Goal: Information Seeking & Learning: Learn about a topic

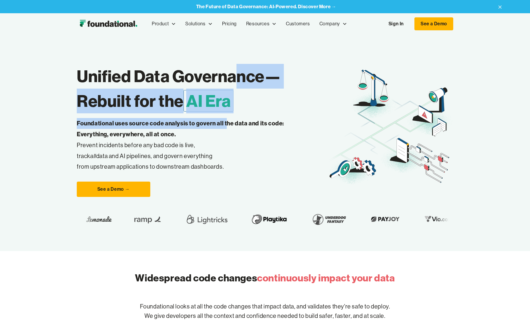
drag, startPoint x: 226, startPoint y: 128, endPoint x: 236, endPoint y: 67, distance: 61.0
click at [236, 67] on div "Unified Data Governance— Rebuilt for the AI Era Foundational uses source code a…" at bounding box center [202, 127] width 251 height 139
click at [178, 69] on h1 "Unified Data Governance— Rebuilt for the AI Era" at bounding box center [202, 88] width 251 height 49
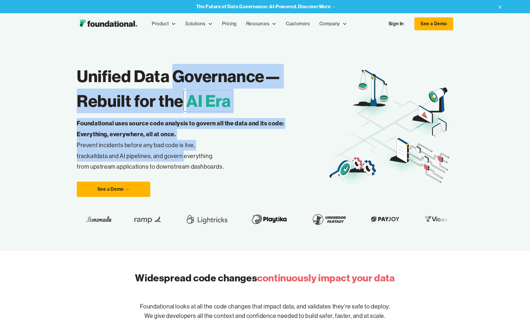
drag, startPoint x: 178, startPoint y: 69, endPoint x: 177, endPoint y: 153, distance: 84.4
click at [177, 153] on div "Unified Data Governance— Rebuilt for the AI Era Foundational uses source code a…" at bounding box center [202, 127] width 251 height 139
click at [181, 158] on p "Foundational uses source code analysis to govern all the data and its code: Eve…" at bounding box center [190, 145] width 226 height 54
drag, startPoint x: 181, startPoint y: 158, endPoint x: 173, endPoint y: 72, distance: 85.9
click at [173, 72] on div "Unified Data Governance— Rebuilt for the AI Era Foundational uses source code a…" at bounding box center [202, 127] width 251 height 139
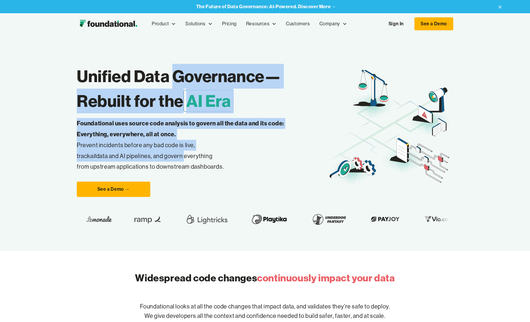
click at [158, 74] on h1 "Unified Data Governance— Rebuilt for the AI Era" at bounding box center [202, 88] width 251 height 49
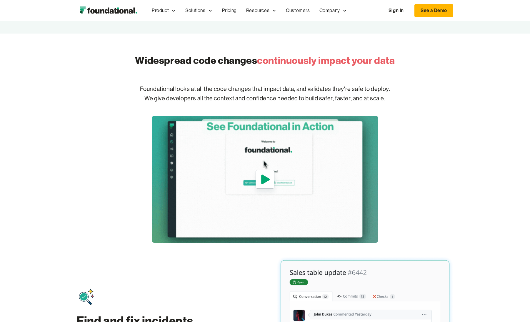
scroll to position [213, 0]
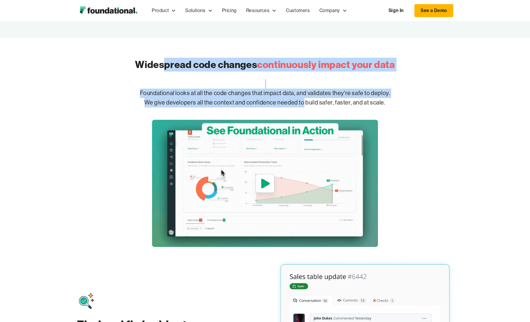
drag, startPoint x: 161, startPoint y: 58, endPoint x: 304, endPoint y: 106, distance: 150.3
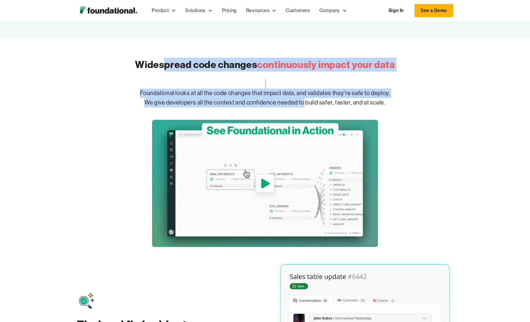
click at [304, 106] on div "Widespread code changes continuously impact your data Foundational looks at all…" at bounding box center [265, 149] width 376 height 195
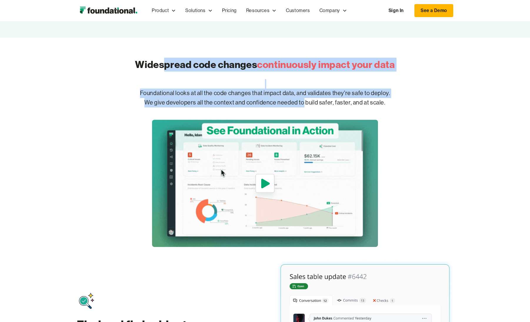
click at [311, 104] on p "Foundational looks at all the code changes that impact data, and validates they…" at bounding box center [265, 98] width 376 height 38
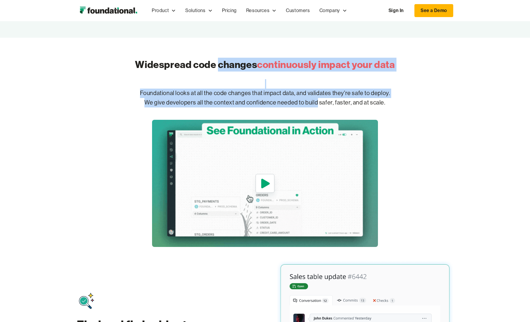
drag, startPoint x: 311, startPoint y: 104, endPoint x: 236, endPoint y: 59, distance: 87.4
click at [236, 59] on div "Widespread code changes continuously impact your data Foundational looks at all…" at bounding box center [265, 149] width 376 height 195
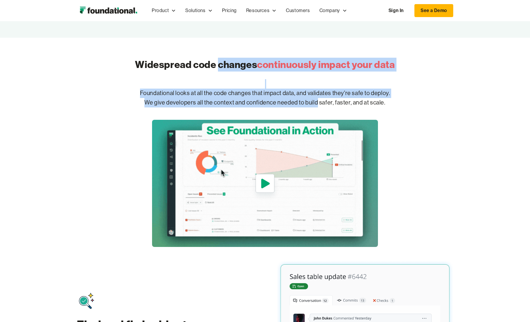
click at [224, 63] on h2 "Widespread code changes continuously impact your data" at bounding box center [265, 65] width 260 height 14
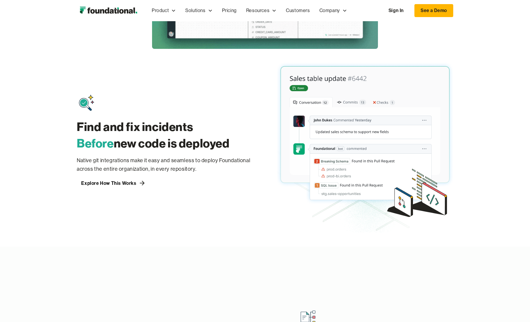
scroll to position [412, 0]
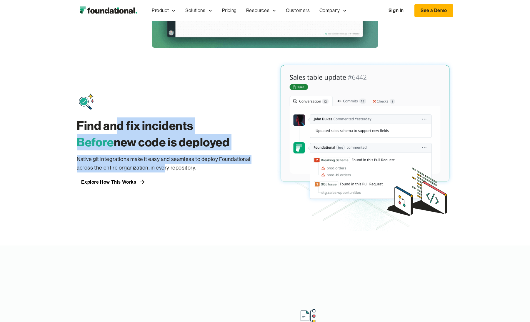
drag, startPoint x: 114, startPoint y: 123, endPoint x: 162, endPoint y: 168, distance: 66.2
click at [162, 168] on div "Find and fix incidents Before new code is deployed Native git integrations make…" at bounding box center [165, 140] width 176 height 94
click at [169, 169] on p "Native git integrations make it easy and seamless to deploy Foundational across…" at bounding box center [165, 163] width 176 height 17
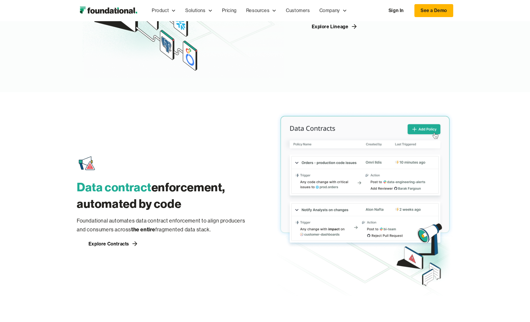
scroll to position [902, 0]
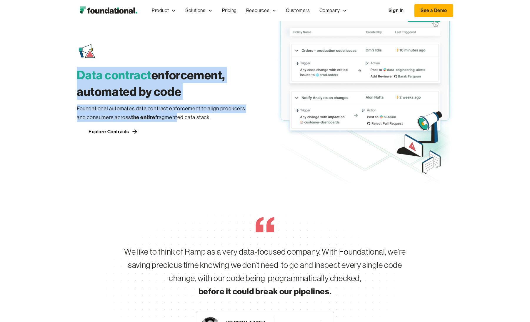
drag, startPoint x: 166, startPoint y: 65, endPoint x: 167, endPoint y: 120, distance: 55.0
click at [167, 120] on div "Data contract enforcement, automated by code Foundational automates data contra…" at bounding box center [165, 89] width 176 height 94
click at [169, 119] on p "Foundational automates data contract enforcement to align producers and consume…" at bounding box center [165, 113] width 176 height 18
drag, startPoint x: 169, startPoint y: 119, endPoint x: 144, endPoint y: 77, distance: 48.6
click at [144, 77] on div "Data contract enforcement, automated by code Foundational automates data contra…" at bounding box center [165, 89] width 176 height 94
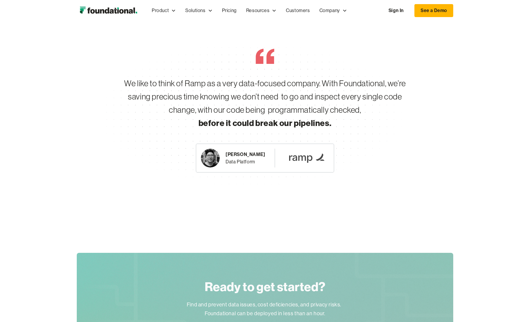
scroll to position [1083, 0]
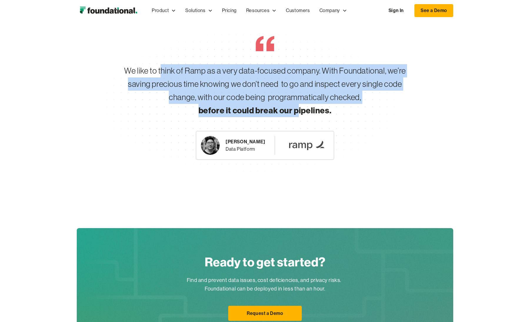
drag, startPoint x: 163, startPoint y: 74, endPoint x: 299, endPoint y: 108, distance: 140.3
click at [299, 108] on div "We like to think of Ramp as a very data-focused company. With Foundational, we’…" at bounding box center [264, 90] width 301 height 53
click at [305, 108] on strong "before it could break our pipelines." at bounding box center [264, 110] width 133 height 10
drag, startPoint x: 305, startPoint y: 108, endPoint x: 240, endPoint y: 66, distance: 77.3
click at [240, 66] on div "We like to think of Ramp as a very data-focused company. With Foundational, we’…" at bounding box center [264, 90] width 301 height 53
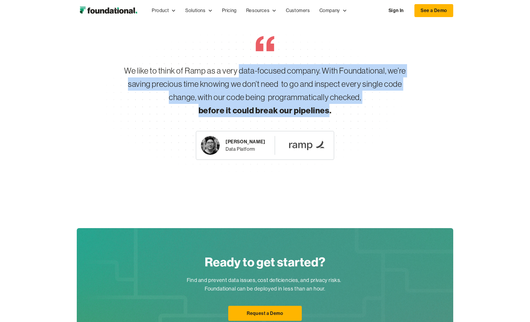
click at [223, 70] on div "We like to think of Ramp as a very data-focused company. With Foundational, we’…" at bounding box center [264, 90] width 301 height 53
drag, startPoint x: 216, startPoint y: 71, endPoint x: 298, endPoint y: 108, distance: 90.0
click at [298, 108] on div "We like to think of Ramp as a very data-focused company. With Foundational, we’…" at bounding box center [264, 90] width 301 height 53
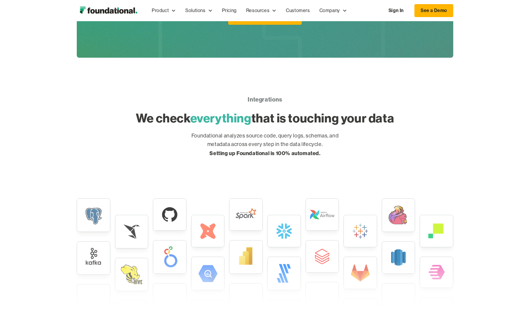
scroll to position [1374, 0]
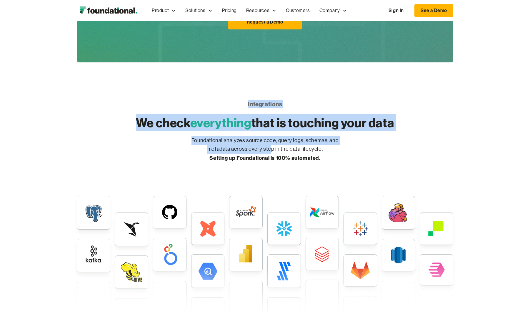
drag, startPoint x: 269, startPoint y: 91, endPoint x: 271, endPoint y: 146, distance: 54.4
click at [271, 146] on div "Integrations We check everything that is touching your data Foundational analyz…" at bounding box center [265, 220] width 376 height 268
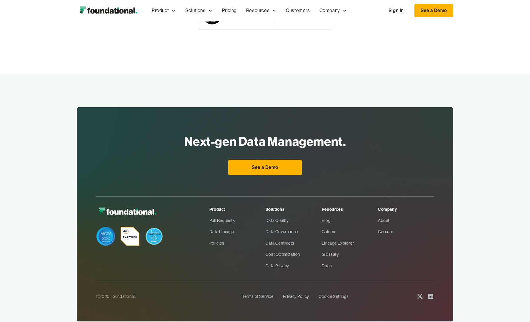
scroll to position [1897, 0]
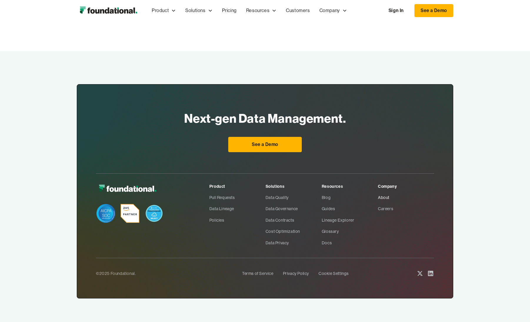
click at [386, 196] on link "About" at bounding box center [406, 197] width 56 height 11
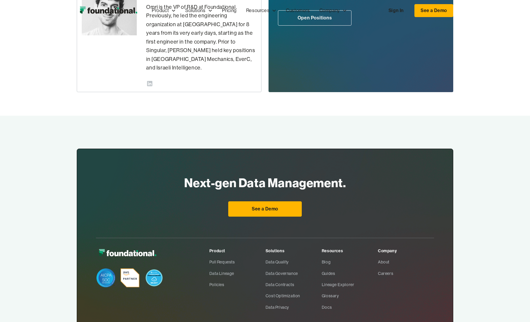
scroll to position [361, 0]
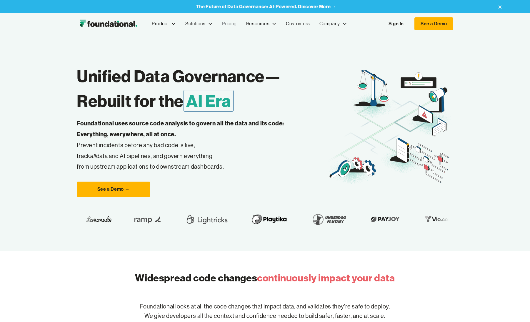
click at [233, 25] on link "Pricing" at bounding box center [229, 23] width 24 height 19
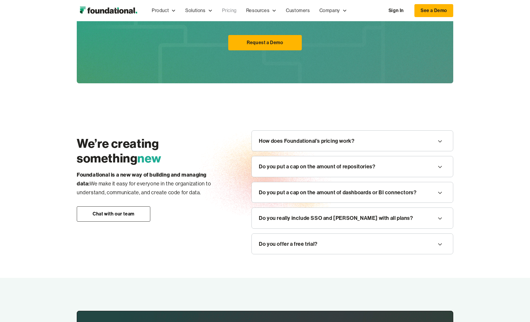
scroll to position [635, 0]
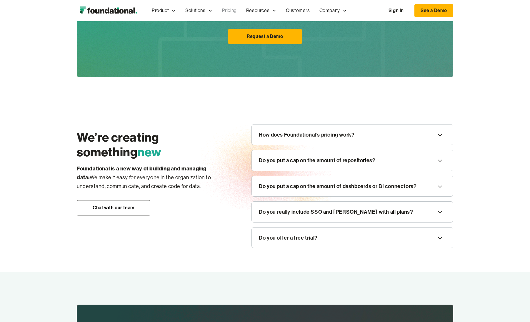
click at [301, 132] on div "How does Foundational’s pricing work?" at bounding box center [307, 134] width 96 height 9
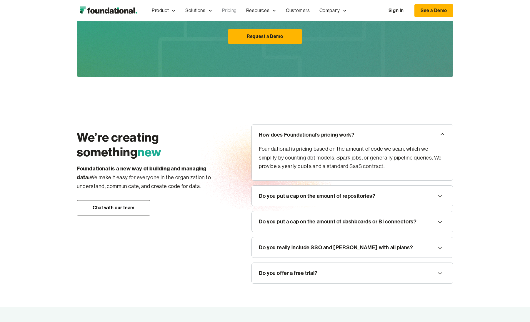
click at [301, 132] on div "How does Foundational’s pricing work?" at bounding box center [307, 134] width 96 height 9
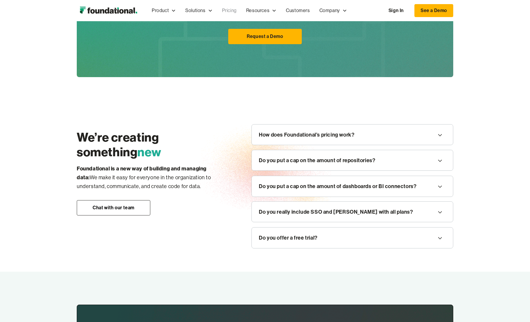
click at [301, 161] on div "Do you put a cap on the amount of repositories?" at bounding box center [317, 160] width 116 height 9
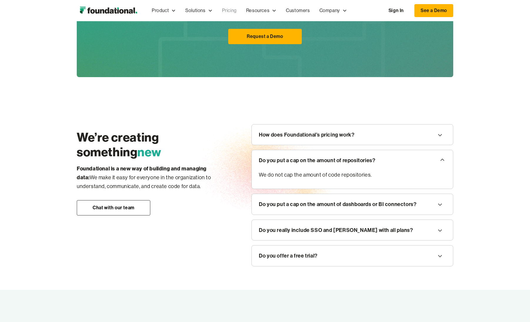
click at [301, 160] on div "Do you put a cap on the amount of repositories?" at bounding box center [317, 160] width 116 height 9
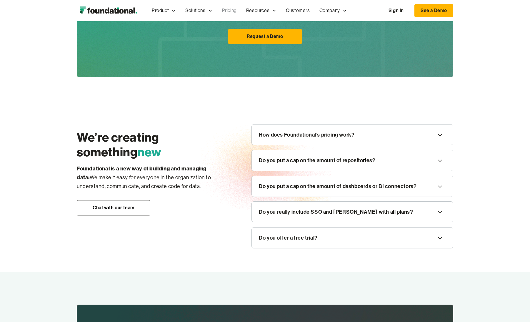
click at [303, 182] on div "Do you put a cap on the amount of dashboards or BI connectors?" at bounding box center [338, 186] width 158 height 9
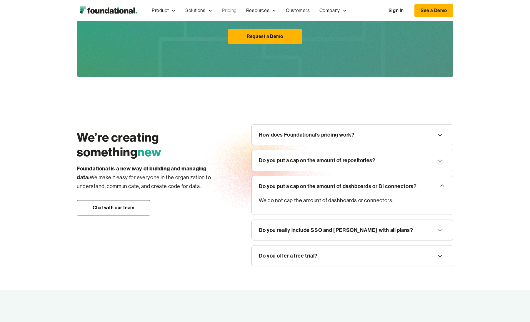
click at [303, 178] on div "Do you put a cap on the amount of dashboards or BI connectors?" at bounding box center [352, 186] width 201 height 21
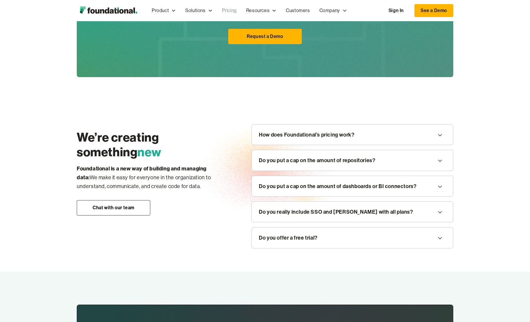
click at [301, 209] on div "Do you really include SSO and SAML with all plans?" at bounding box center [336, 211] width 154 height 9
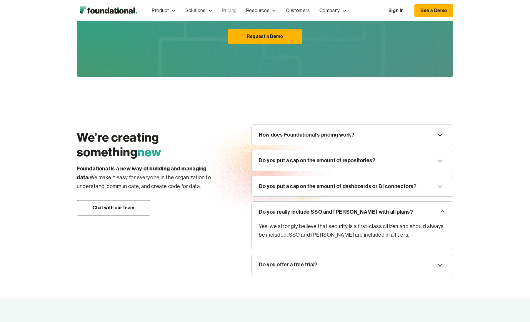
click at [301, 208] on div "Do you really include SSO and SAML with all plans?" at bounding box center [336, 211] width 154 height 9
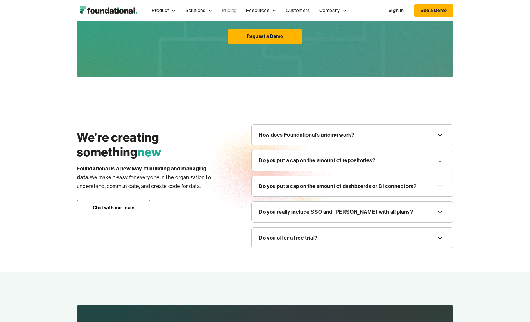
click at [300, 233] on div "Do you offer a free trial?" at bounding box center [288, 237] width 59 height 9
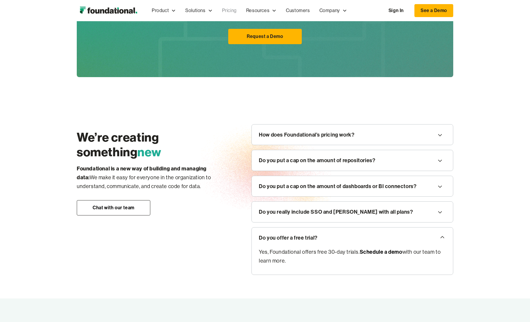
click at [300, 233] on div "Do you offer a free trial?" at bounding box center [288, 237] width 59 height 9
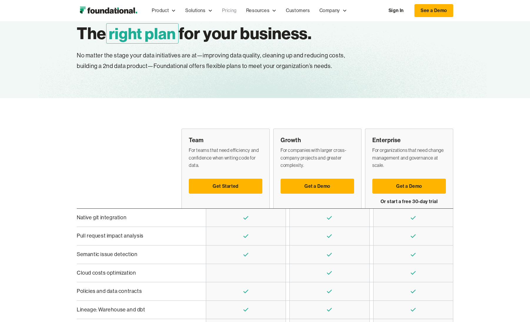
scroll to position [0, 0]
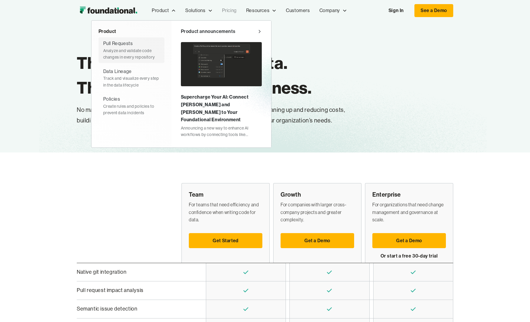
click at [137, 52] on div "Analyze and validate code changes in every repository" at bounding box center [131, 53] width 56 height 13
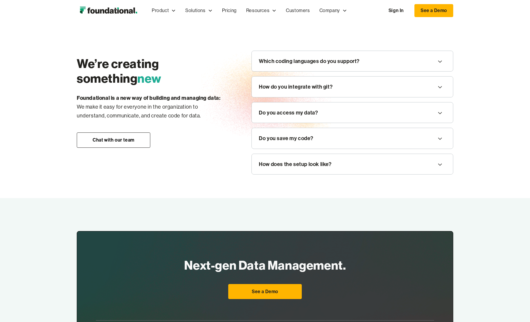
scroll to position [683, 0]
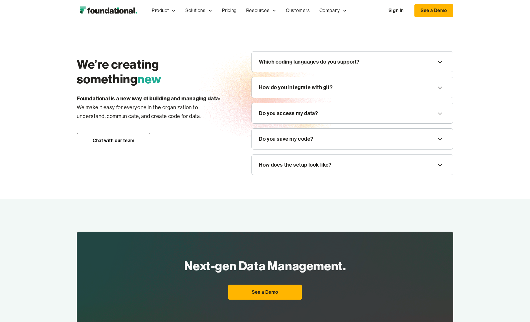
click at [313, 140] on div "Do you save my code?" at bounding box center [286, 138] width 54 height 9
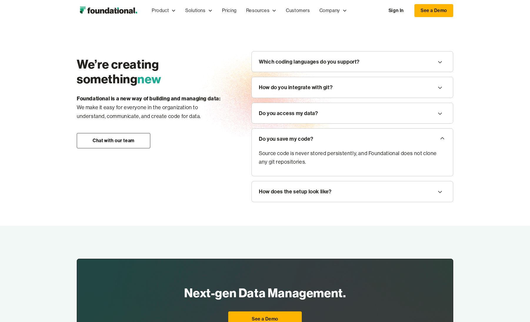
click at [313, 140] on div "Do you save my code?" at bounding box center [286, 138] width 54 height 9
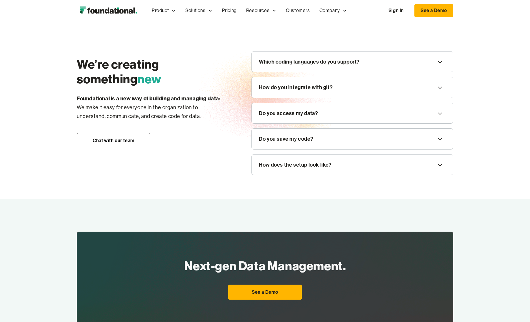
click at [312, 136] on div "Do you save my code?" at bounding box center [286, 138] width 54 height 9
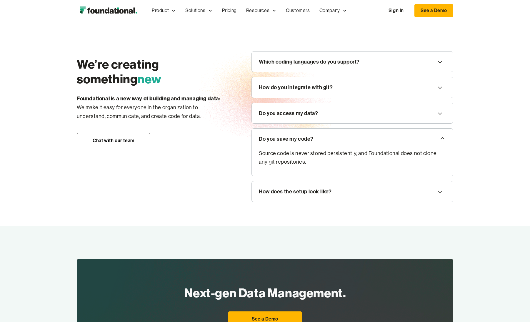
click at [312, 136] on div "Do you save my code?" at bounding box center [286, 138] width 54 height 9
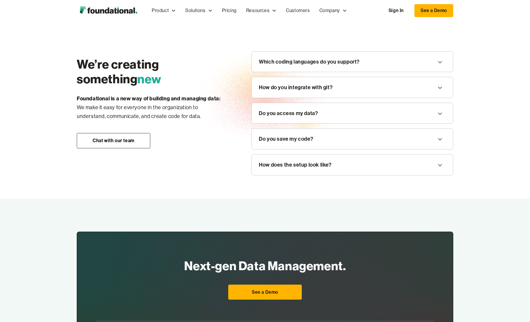
click at [313, 166] on div "How does the setup look like?" at bounding box center [295, 164] width 73 height 9
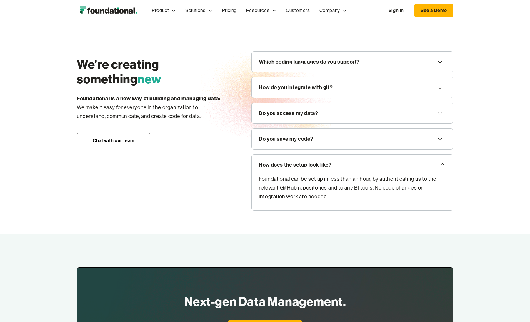
click at [313, 166] on div "How does the setup look like?" at bounding box center [295, 164] width 73 height 9
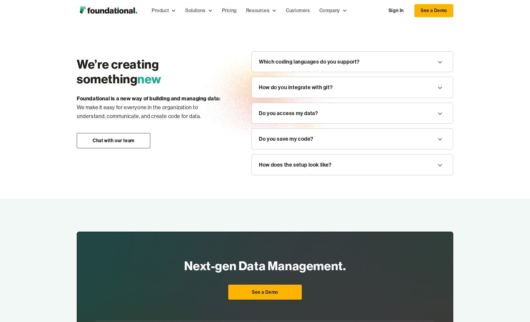
click at [316, 117] on div "Do you access my data?" at bounding box center [288, 113] width 59 height 9
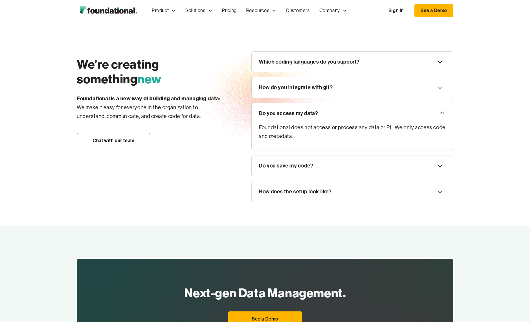
click at [316, 117] on div "Do you access my data?" at bounding box center [288, 113] width 59 height 9
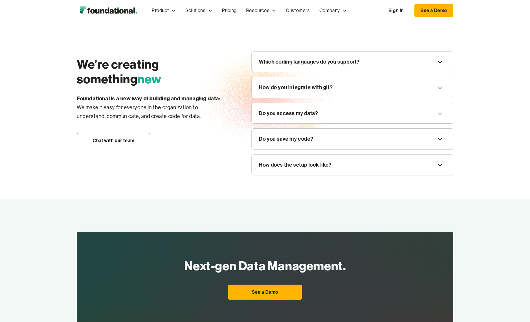
click at [318, 88] on div "How do you integrate with git?" at bounding box center [296, 87] width 74 height 9
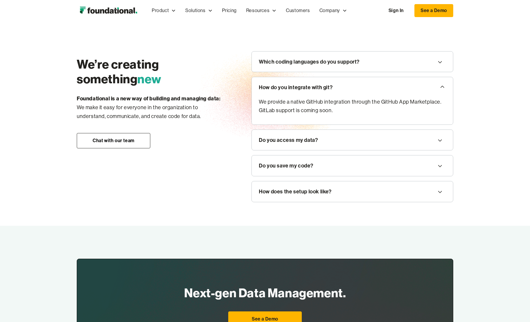
click at [318, 88] on div "How do you integrate with git?" at bounding box center [296, 87] width 74 height 9
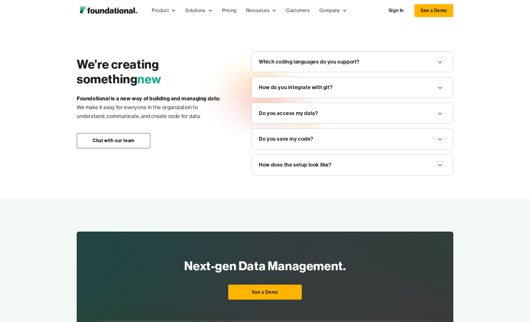
click at [319, 57] on div "Which coding languages do you support?" at bounding box center [352, 61] width 201 height 21
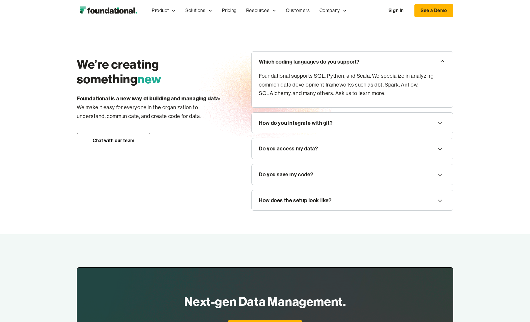
click at [304, 65] on div "Which coding languages do you support?" at bounding box center [309, 61] width 101 height 9
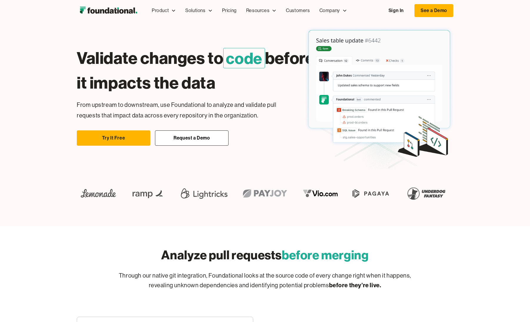
scroll to position [0, 0]
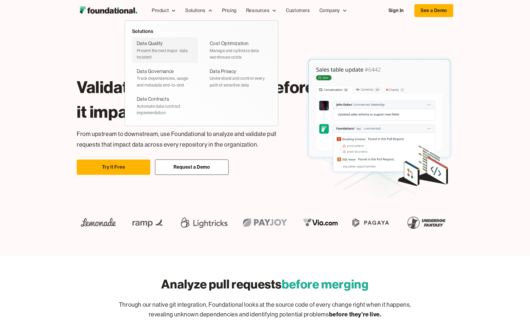
click at [149, 49] on div "Prevent the next major  data incident" at bounding box center [165, 53] width 56 height 13
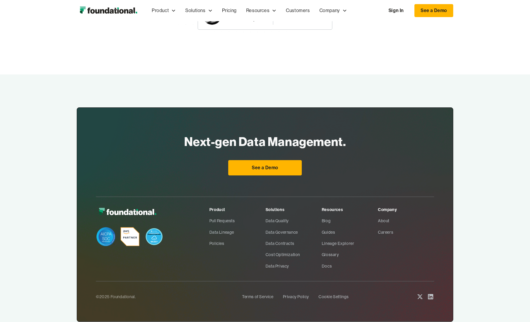
scroll to position [842, 0]
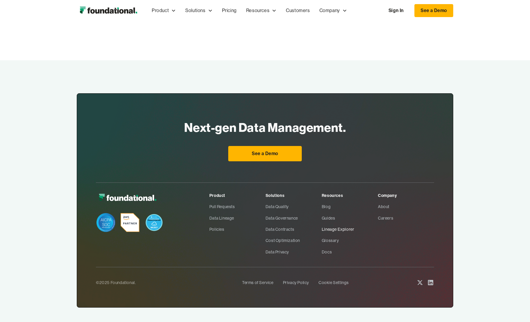
click at [349, 223] on link "Lineage Explorer" at bounding box center [350, 228] width 56 height 11
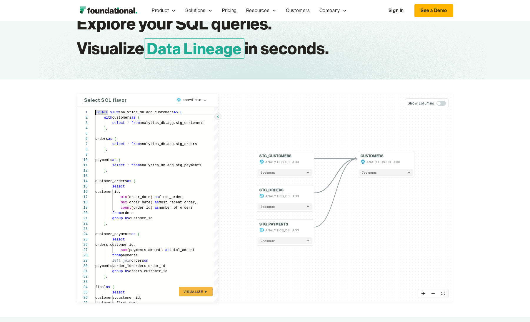
scroll to position [32, 0]
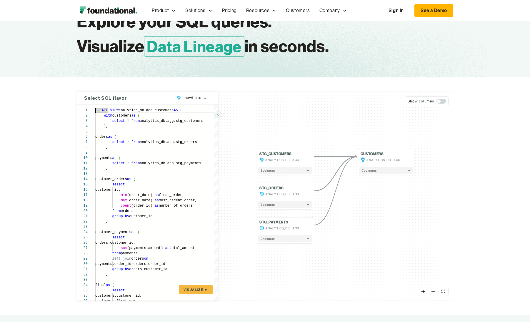
click at [192, 99] on html "Product Product Pull Requests Analyze and validate code changes in every reposi…" at bounding box center [265, 129] width 530 height 322
click at [268, 170] on span "3 column s" at bounding box center [268, 170] width 15 height 5
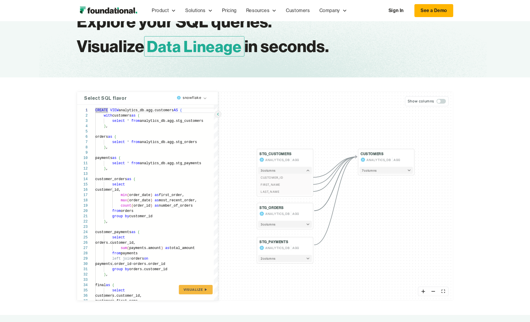
click at [265, 221] on button "3 column s" at bounding box center [285, 224] width 54 height 7
click at [267, 280] on span "2 column s" at bounding box center [268, 278] width 15 height 5
click at [374, 170] on span "7 column s" at bounding box center [369, 170] width 15 height 5
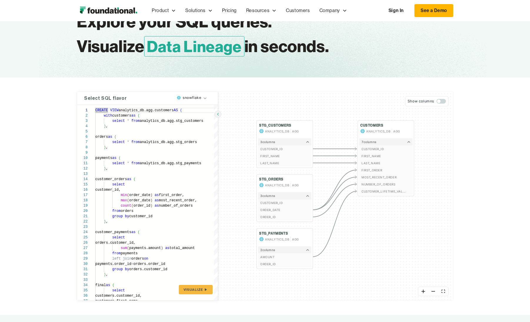
drag, startPoint x: 0, startPoint y: 0, endPoint x: 358, endPoint y: 220, distance: 419.8
click at [358, 220] on div "STG_CUSTOMERS ANALYTICS_DB AGG 3 column s CUSTOMER_ID FIRST_NAME LAST_NAME STG_…" at bounding box center [335, 196] width 235 height 208
click at [154, 176] on div "CREATE VIEW analytics_db.agg.customers AS ( with customers as ( select * from a…" at bounding box center [156, 242] width 123 height 274
type textarea "**********"
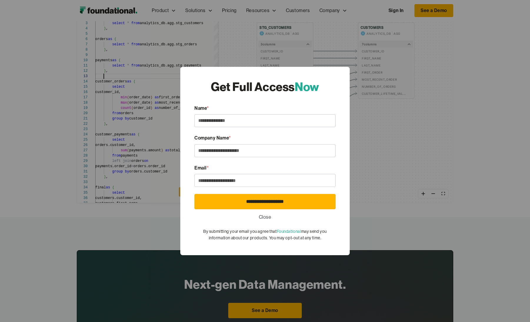
scroll to position [133, 0]
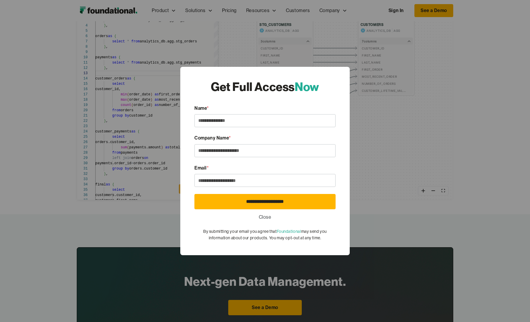
click at [32, 193] on div "**********" at bounding box center [265, 161] width 530 height 322
click at [265, 218] on link "Close" at bounding box center [265, 217] width 13 height 8
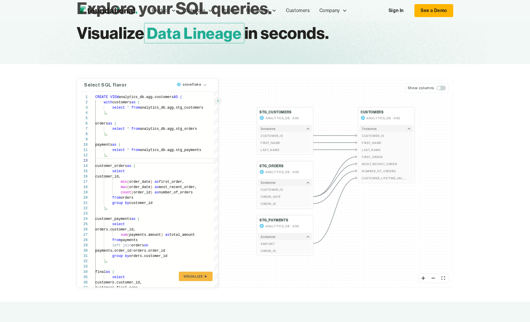
scroll to position [0, 0]
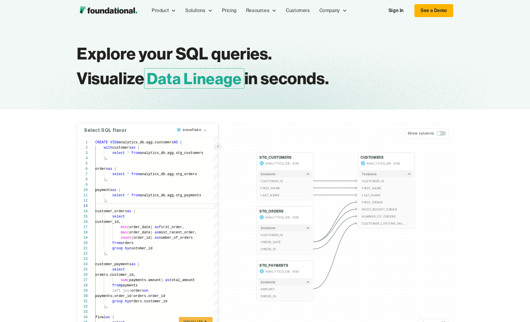
click at [192, 8] on div "Solutions" at bounding box center [195, 11] width 20 height 8
drag, startPoint x: 358, startPoint y: 220, endPoint x: 198, endPoint y: 10, distance: 263.7
click at [198, 10] on div "Solutions" at bounding box center [195, 11] width 20 height 8
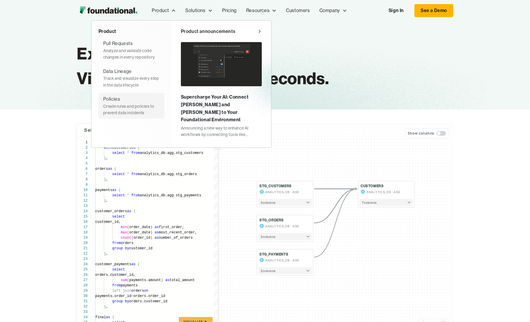
click at [125, 106] on div "Create rules and policies to prevent data incidents" at bounding box center [131, 109] width 56 height 13
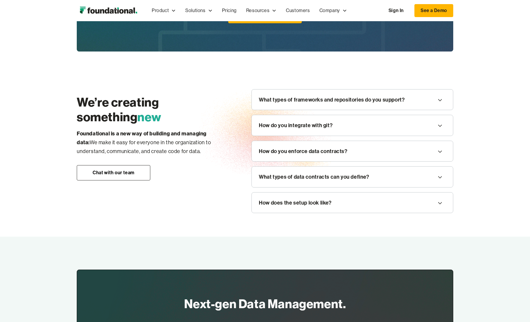
scroll to position [624, 0]
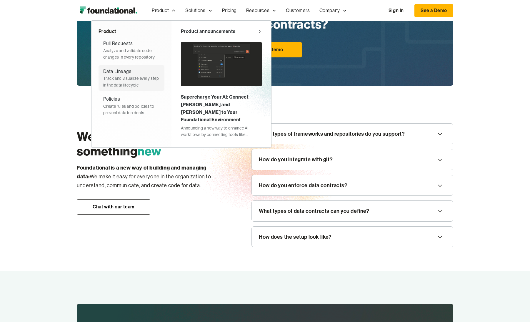
click at [132, 73] on div "Data Lineage Track and visualize every step in the data lifecycle" at bounding box center [131, 78] width 56 height 21
